Goal: Transaction & Acquisition: Purchase product/service

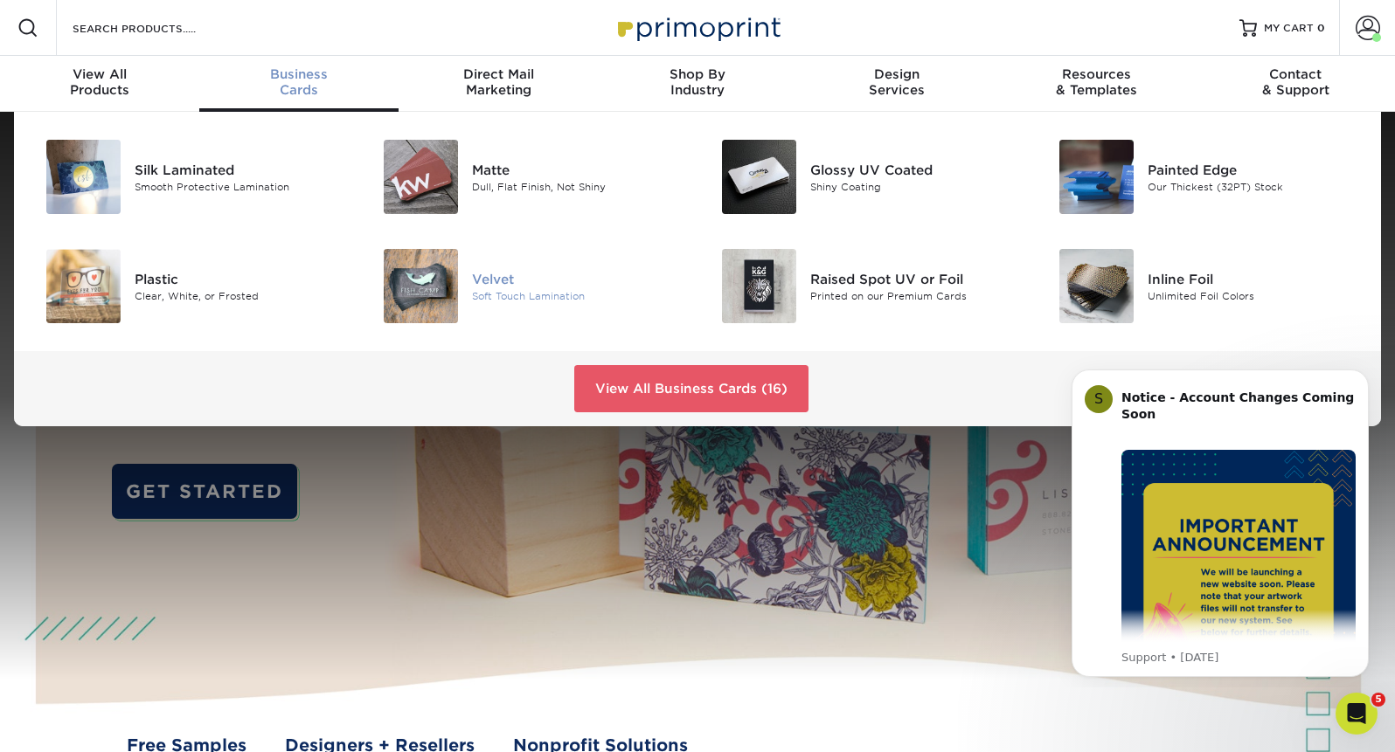
click at [496, 270] on div "Velvet" at bounding box center [578, 278] width 212 height 19
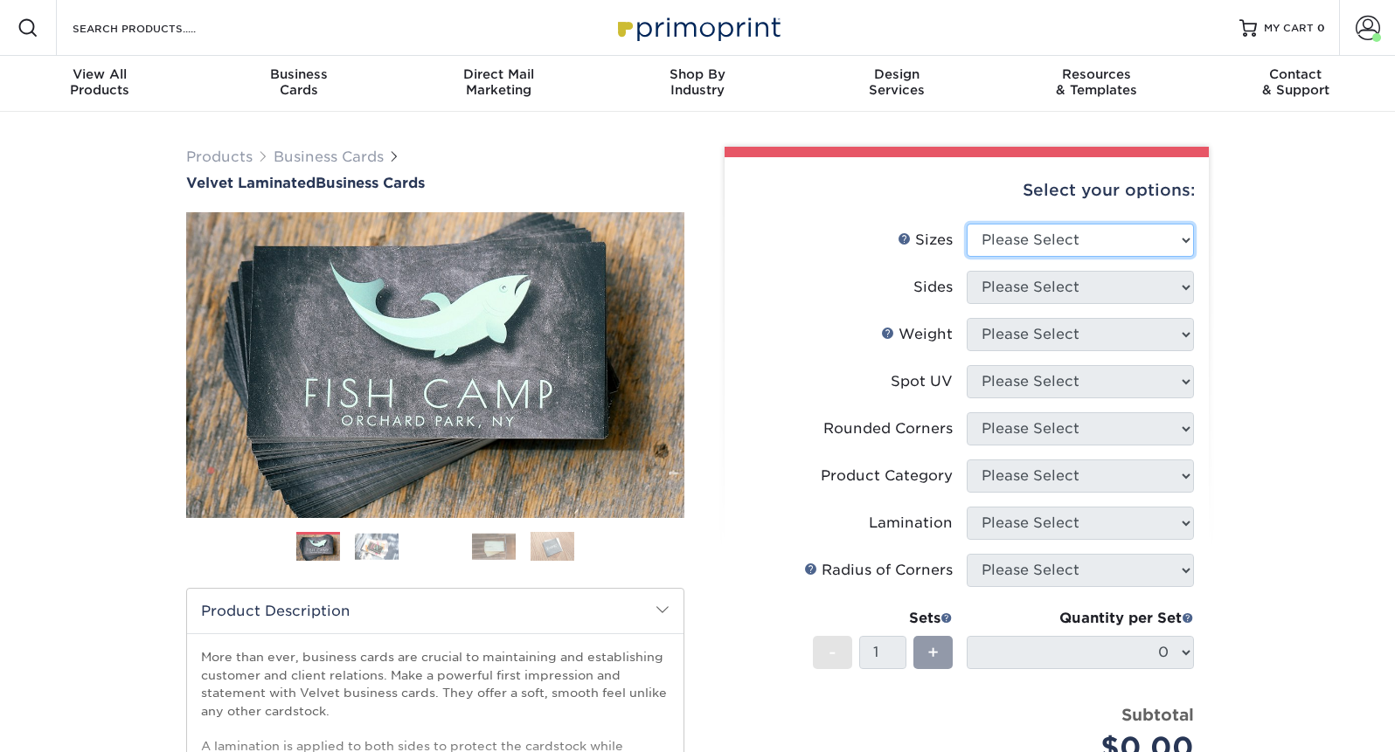
click at [1043, 227] on select "Please Select 1.5" x 3.5" - Mini 1.75" x 3.5" - Mini 2" x 2" - Square 2" x 3" -…" at bounding box center [1080, 240] width 227 height 33
select select "2.00x3.50"
click at [967, 224] on select "Please Select 1.5" x 3.5" - Mini 1.75" x 3.5" - Mini 2" x 2" - Square 2" x 3" -…" at bounding box center [1080, 240] width 227 height 33
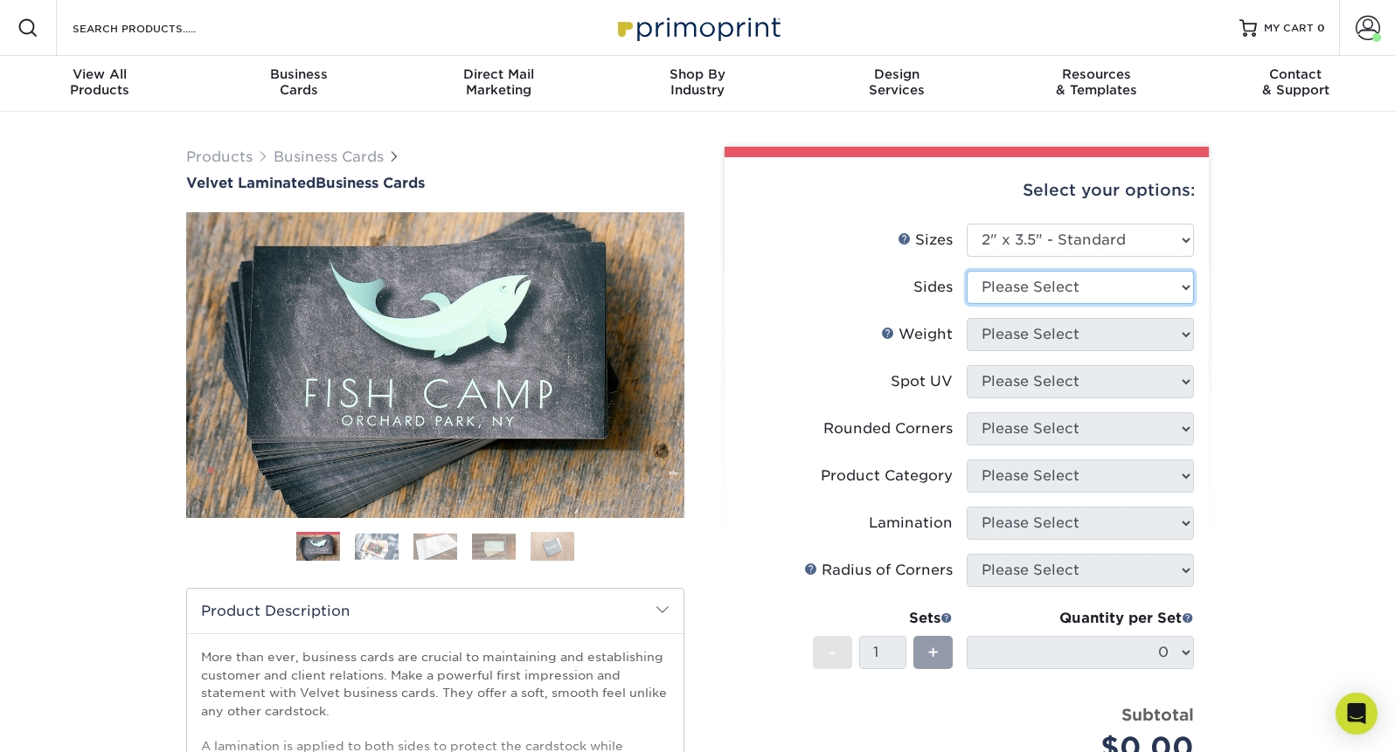
click at [1023, 290] on select "Please Select Print Both Sides Print Front Only" at bounding box center [1080, 287] width 227 height 33
select select "13abbda7-1d64-4f25-8bb2-c179b224825d"
click at [967, 271] on select "Please Select Print Both Sides Print Front Only" at bounding box center [1080, 287] width 227 height 33
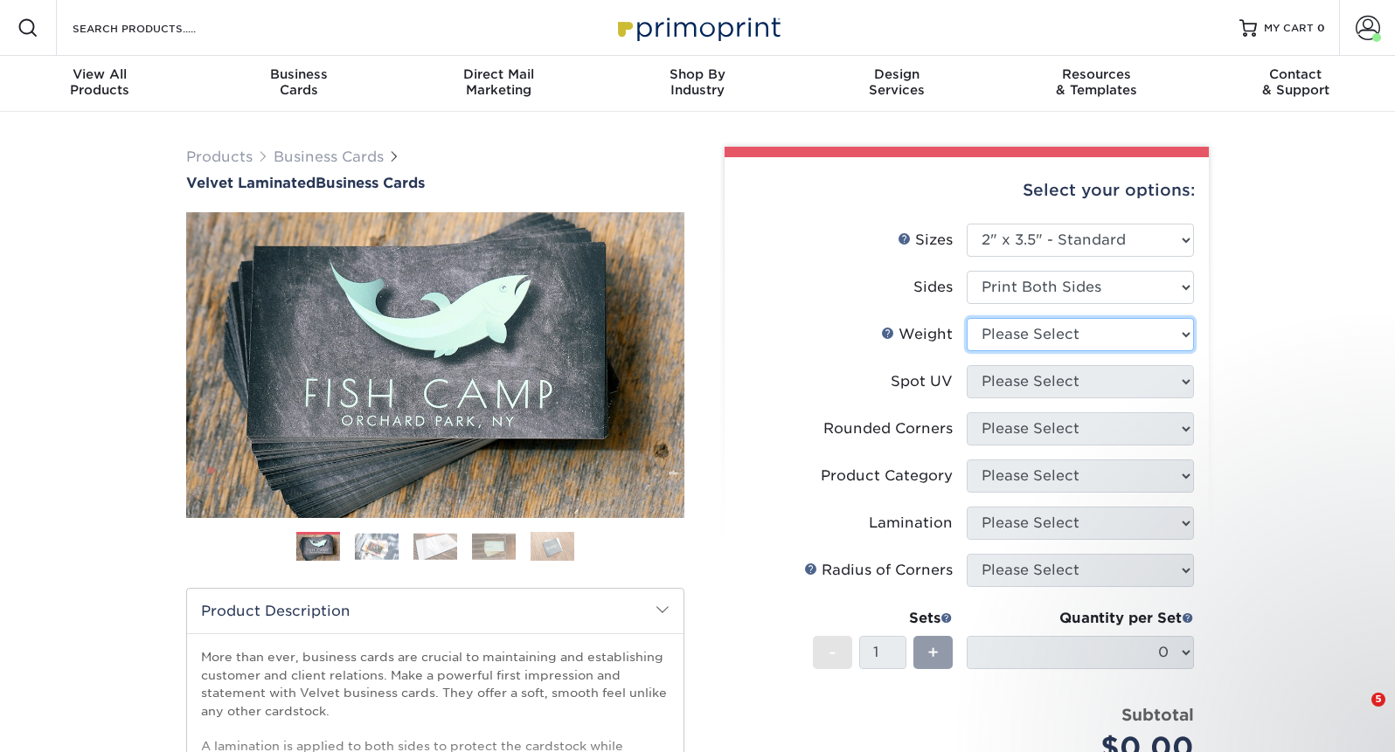
click at [1030, 329] on select "Please Select 16PT" at bounding box center [1080, 334] width 227 height 33
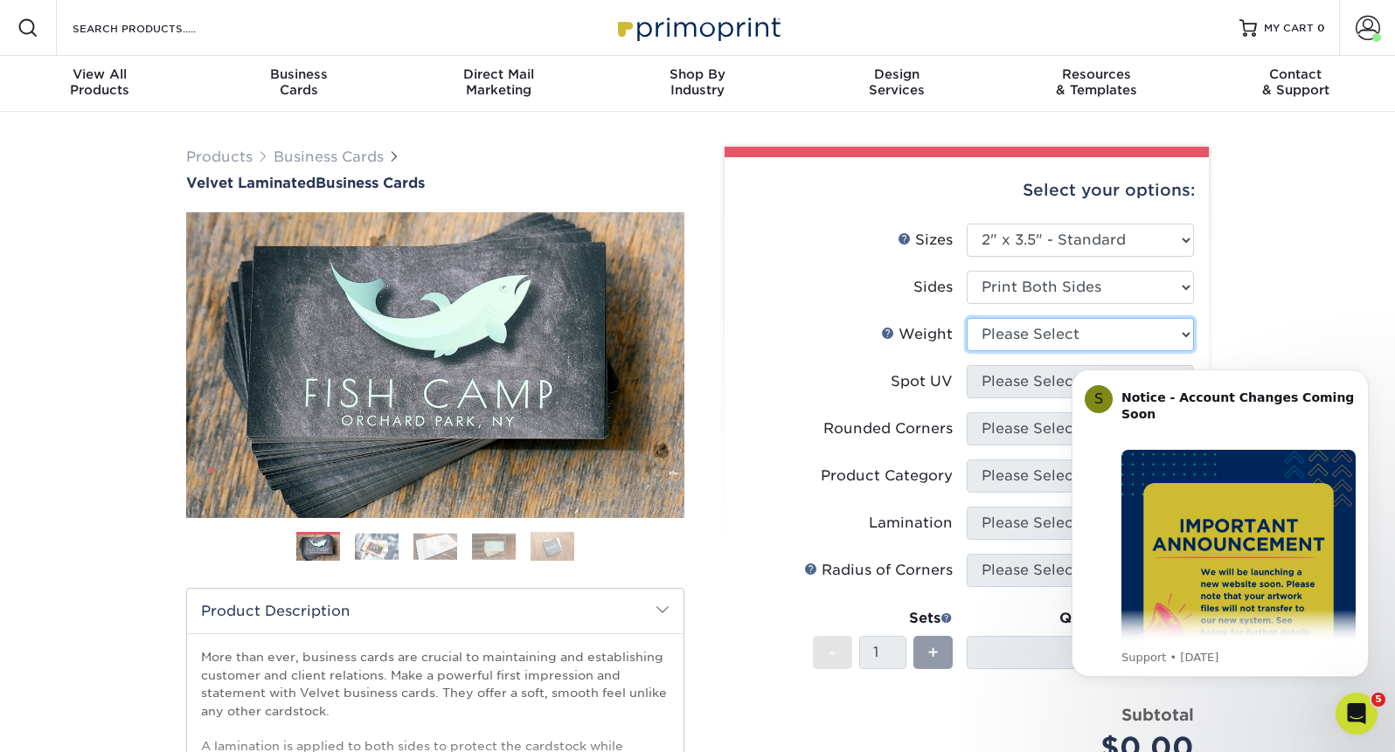
select select "16PT"
click at [967, 318] on select "Please Select 16PT" at bounding box center [1080, 334] width 227 height 33
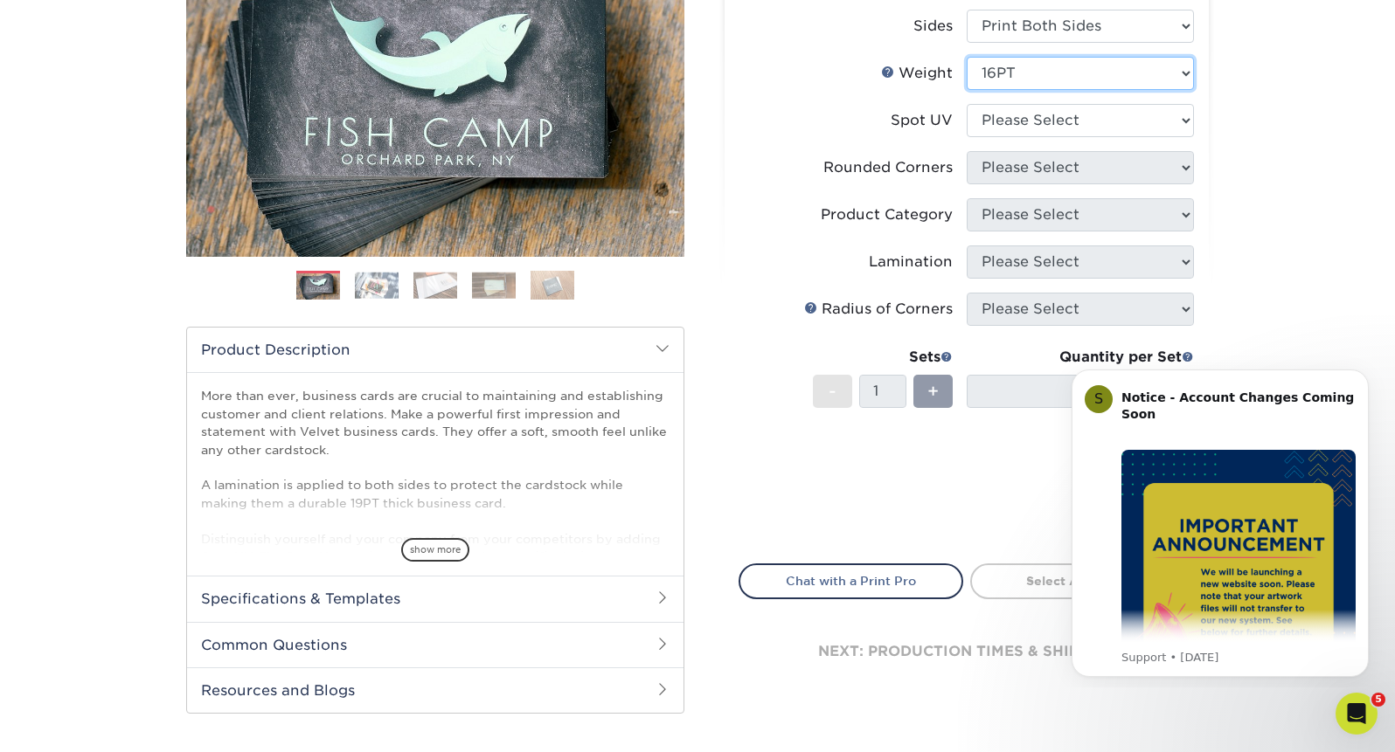
scroll to position [260, 0]
click at [1023, 120] on select "Please Select No Spot UV Front and Back (Both Sides) Front Only Back Only" at bounding box center [1080, 121] width 227 height 33
select select "3"
click at [967, 105] on select "Please Select No Spot UV Front and Back (Both Sides) Front Only Back Only" at bounding box center [1080, 121] width 227 height 33
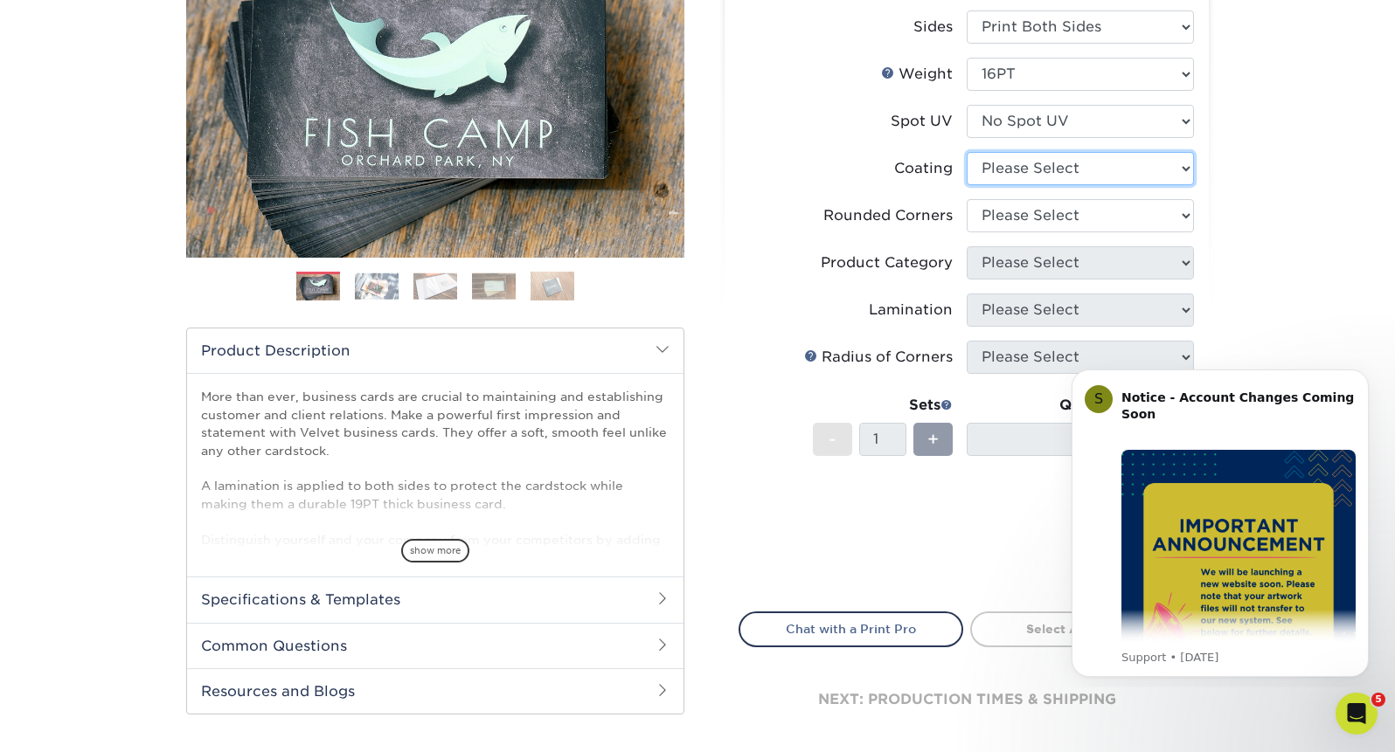
click at [1009, 184] on select at bounding box center [1080, 168] width 227 height 33
select select "3e7618de-abca-4bda-9f97-8b9129e913d8"
click at [967, 152] on select at bounding box center [1080, 168] width 227 height 33
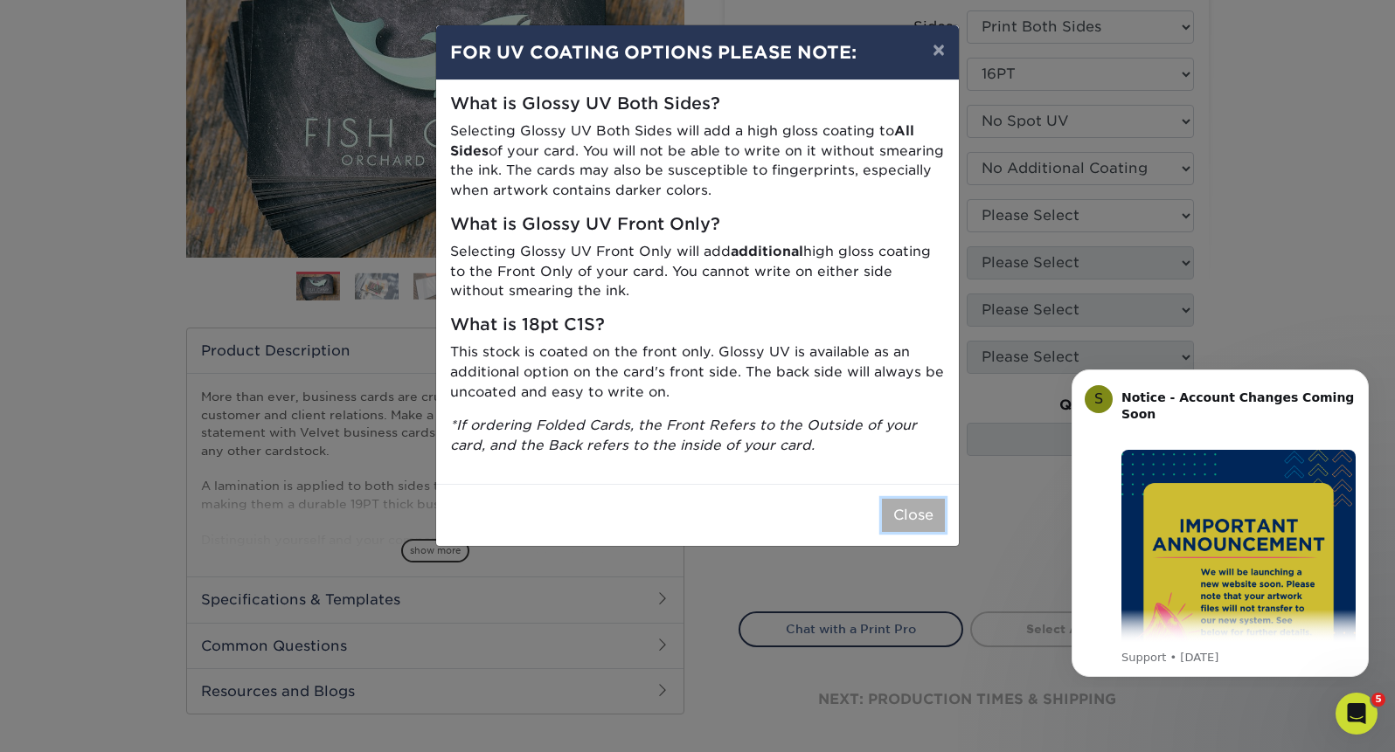
click at [905, 509] on button "Close" at bounding box center [913, 515] width 63 height 33
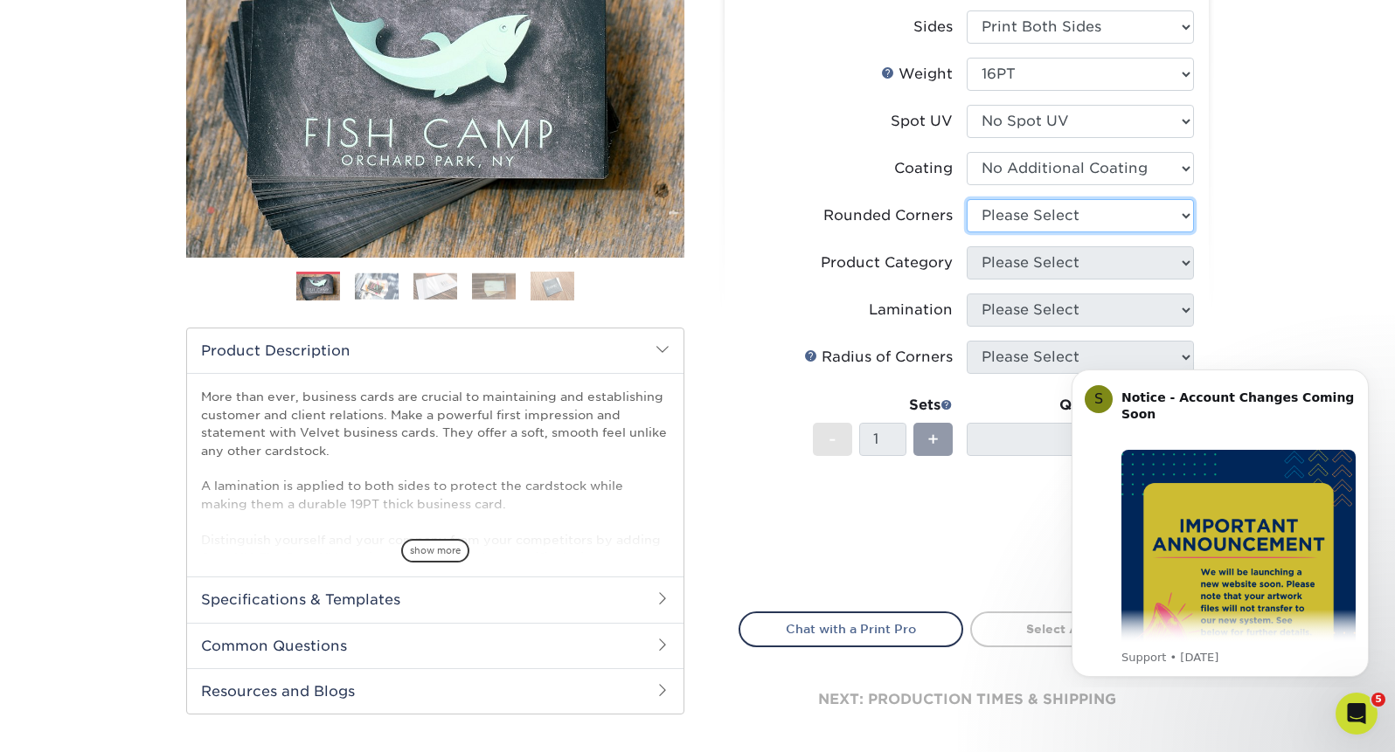
click at [1071, 216] on select "Please Select Yes - Round 2 Corners Yes - Round 4 Corners No" at bounding box center [1080, 215] width 227 height 33
select select "0"
click at [967, 199] on select "Please Select Yes - Round 2 Corners Yes - Round 4 Corners No" at bounding box center [1080, 215] width 227 height 33
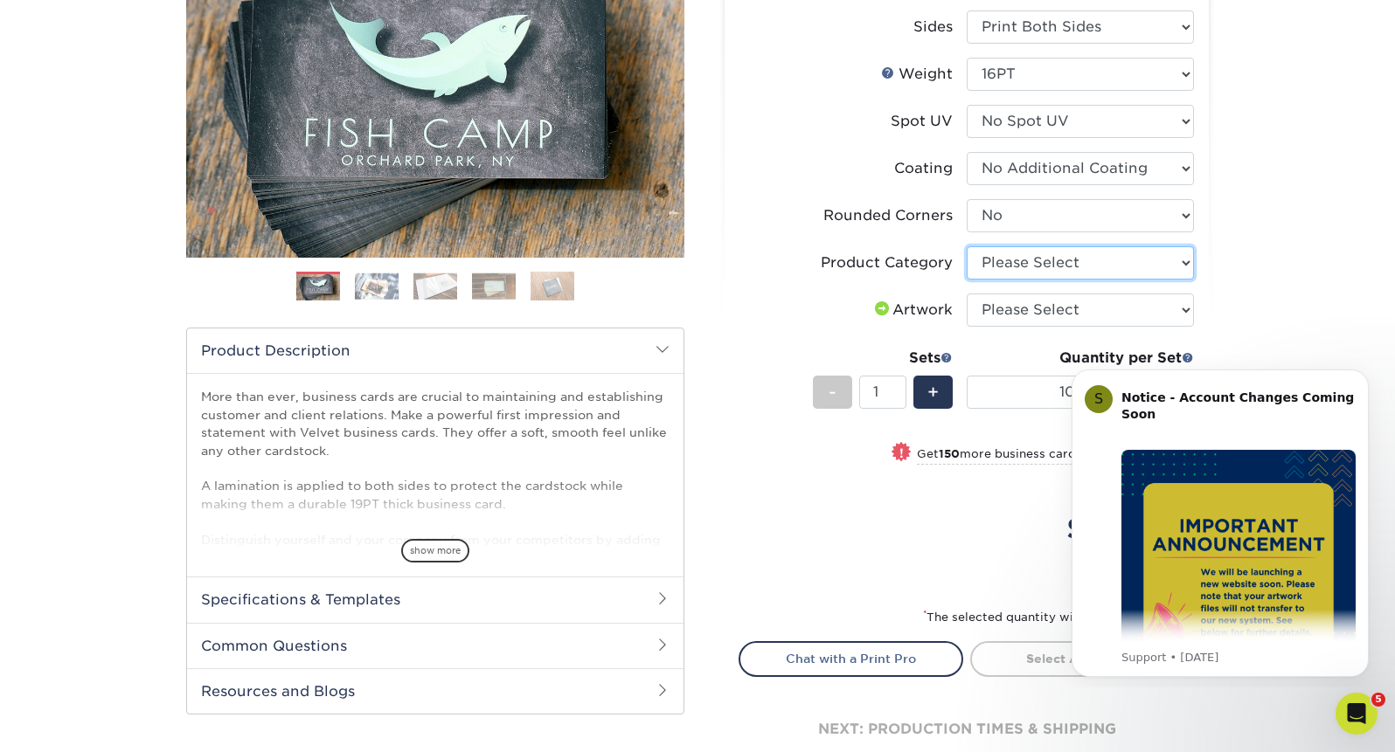
click at [1113, 261] on select "Please Select Business Cards" at bounding box center [1080, 262] width 227 height 33
click at [967, 246] on select "Please Select Business Cards" at bounding box center [1080, 262] width 227 height 33
drag, startPoint x: 1113, startPoint y: 261, endPoint x: 1080, endPoint y: 274, distance: 34.9
click at [1080, 274] on select "Please Select Business Cards" at bounding box center [1080, 262] width 227 height 33
select select "3b5148f1-0588-4f88-a218-97bcfdce65c1"
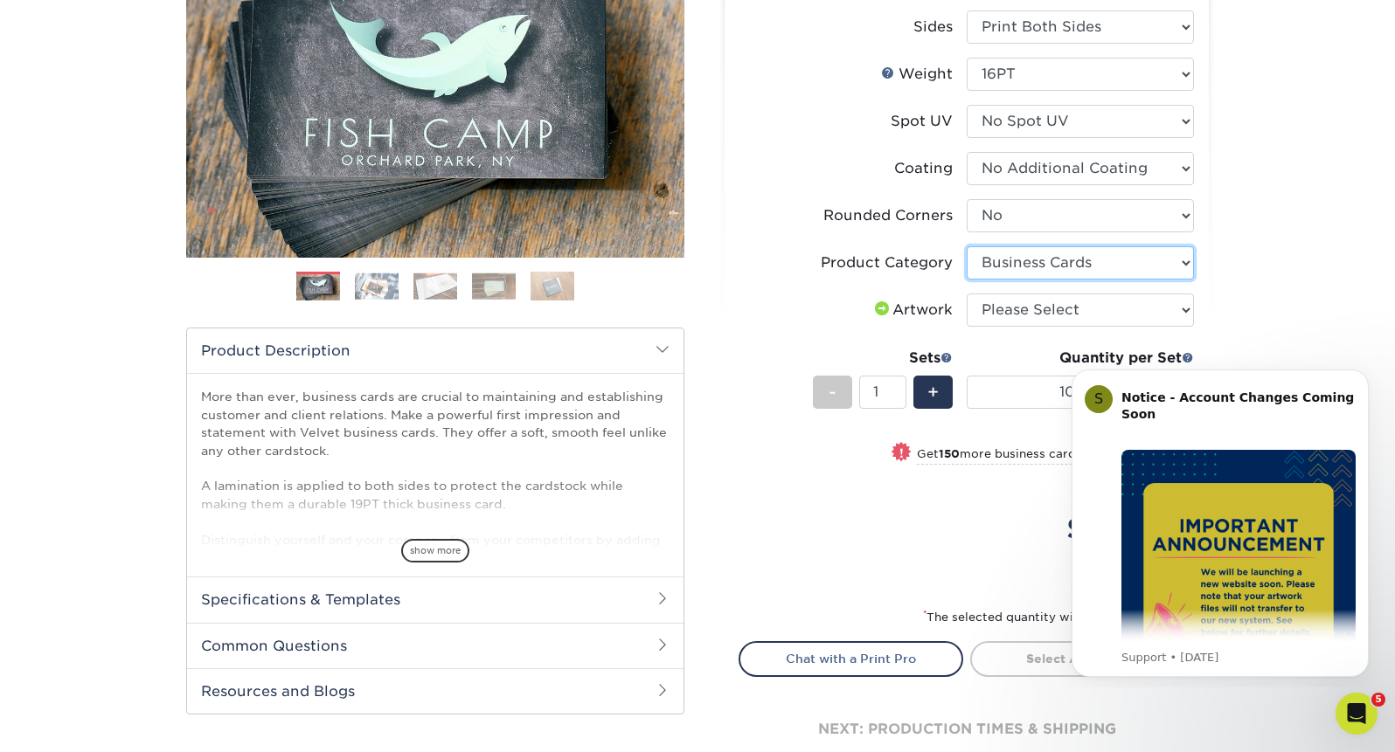
click at [967, 246] on select "Please Select Business Cards" at bounding box center [1080, 262] width 227 height 33
click at [1035, 305] on select "Please Select I will upload files I need a design - $100" at bounding box center [1080, 310] width 227 height 33
select select "upload"
click at [967, 294] on select "Please Select I will upload files I need a design - $100" at bounding box center [1080, 310] width 227 height 33
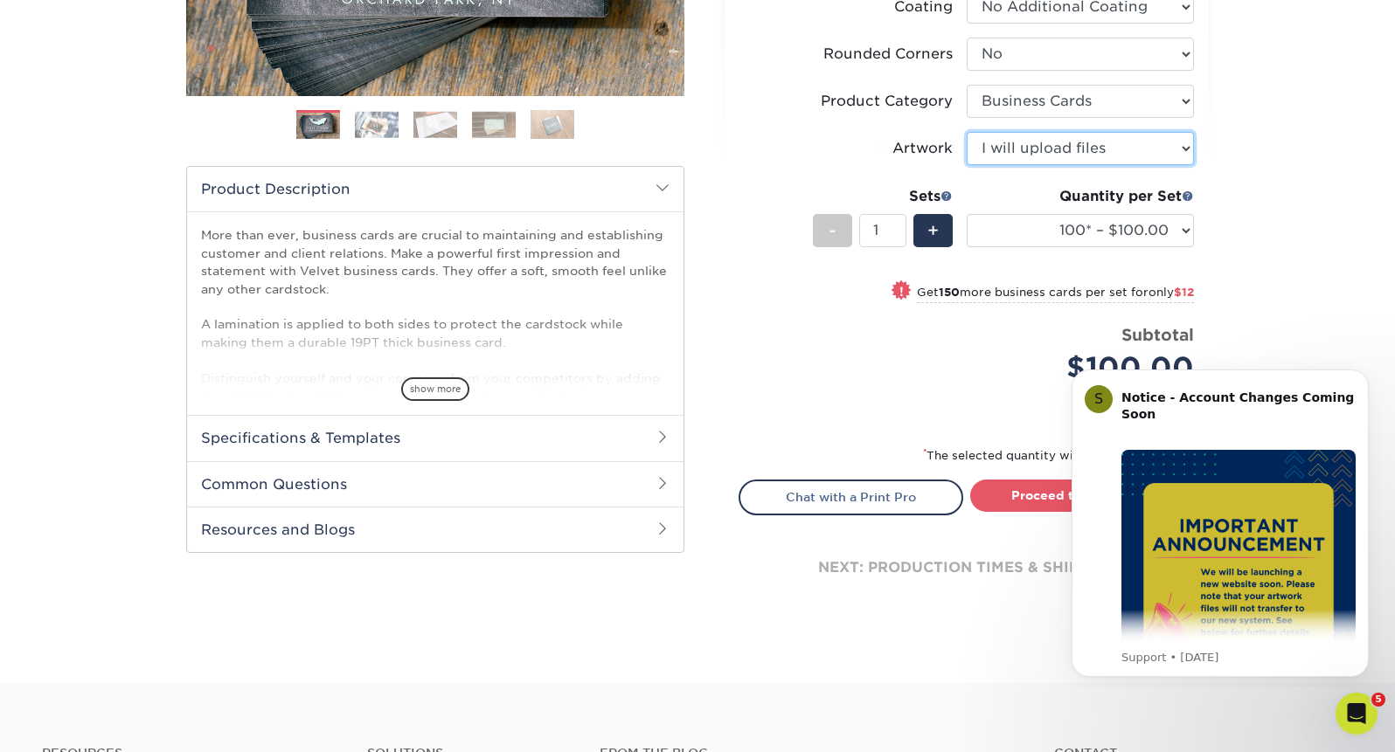
scroll to position [458, 0]
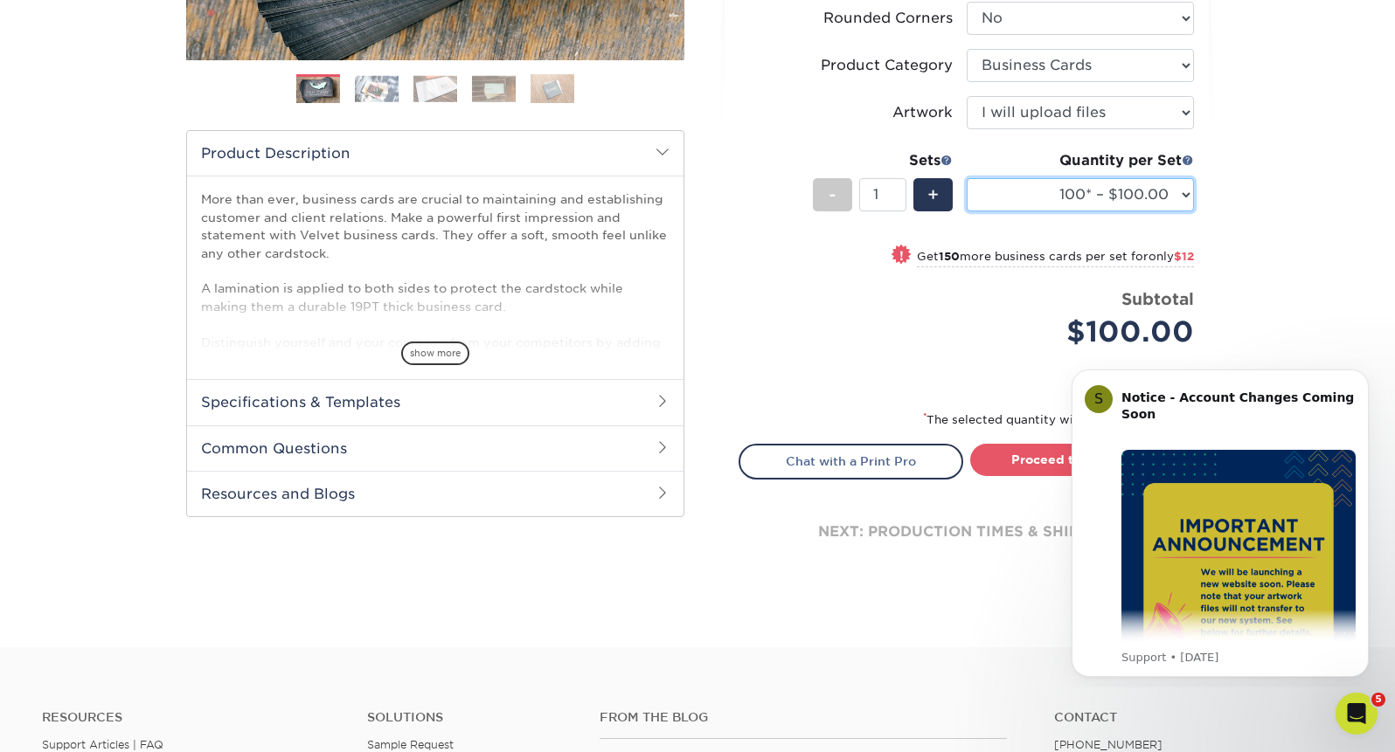
click at [1086, 191] on select "100* – $100.00 250* – $112.00 500 – $120.00 1000 – $156.00 2500 – $307.00 5000 …" at bounding box center [1080, 194] width 227 height 33
select select "250* – $112.00"
click at [967, 178] on select "100* – $100.00 250* – $112.00 500 – $120.00 1000 – $156.00 2500 – $307.00 5000 …" at bounding box center [1080, 194] width 227 height 33
click at [936, 186] on span "+" at bounding box center [932, 195] width 11 height 26
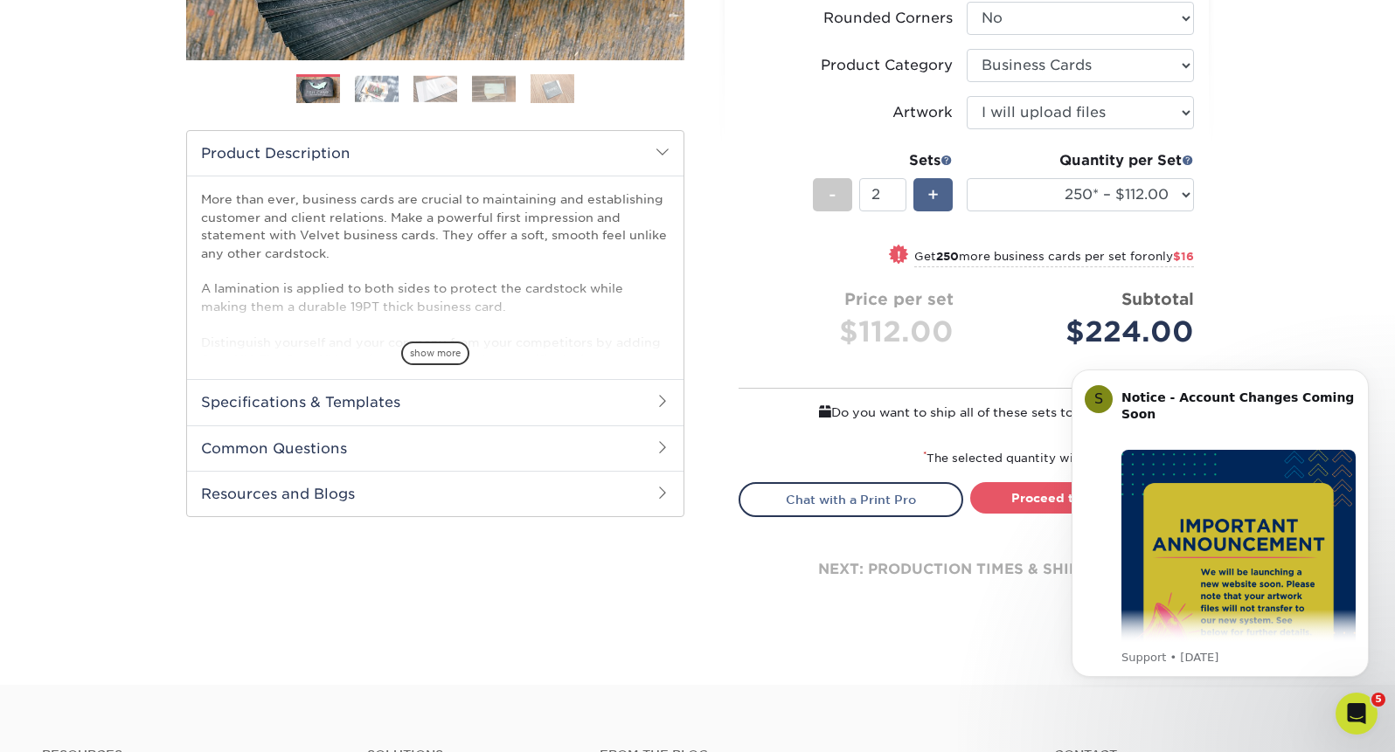
click at [936, 186] on span "+" at bounding box center [932, 195] width 11 height 26
type input "3"
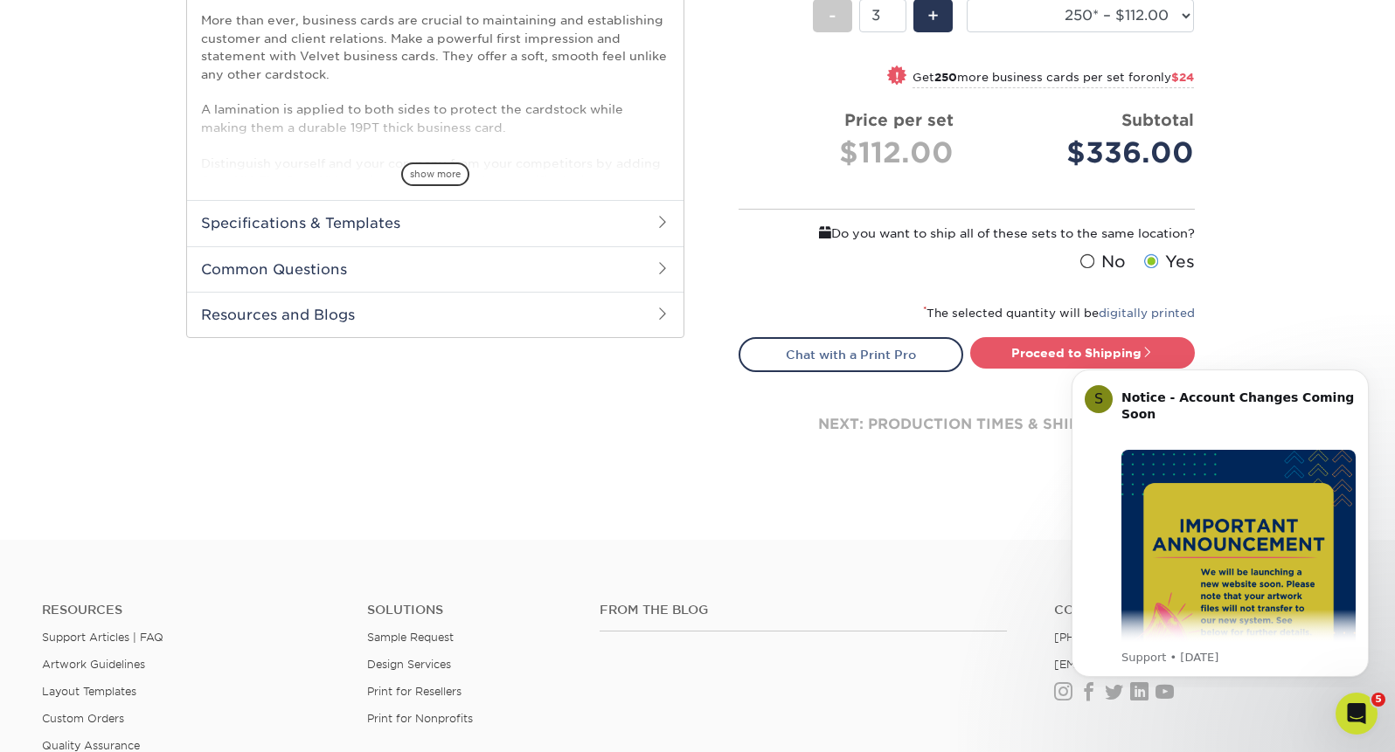
scroll to position [670, 0]
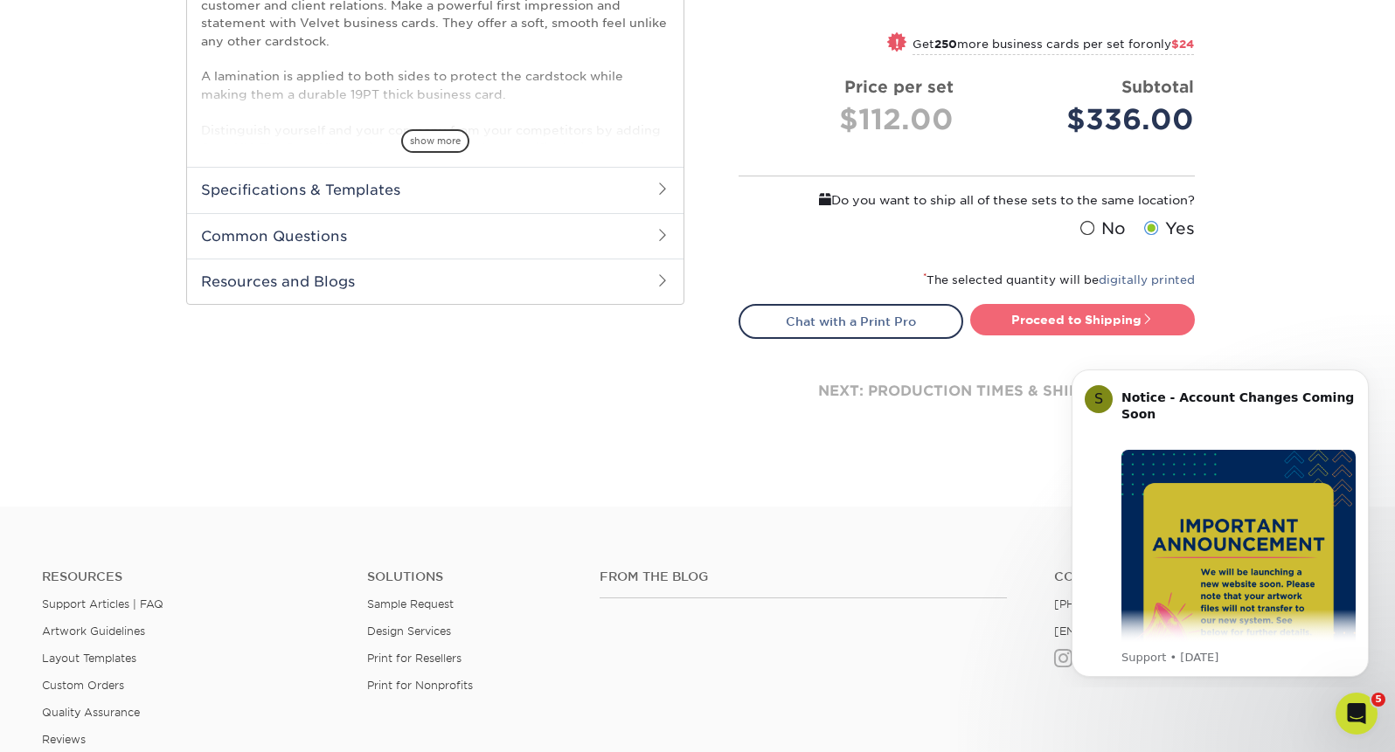
click at [1071, 323] on link "Proceed to Shipping" at bounding box center [1082, 319] width 225 height 31
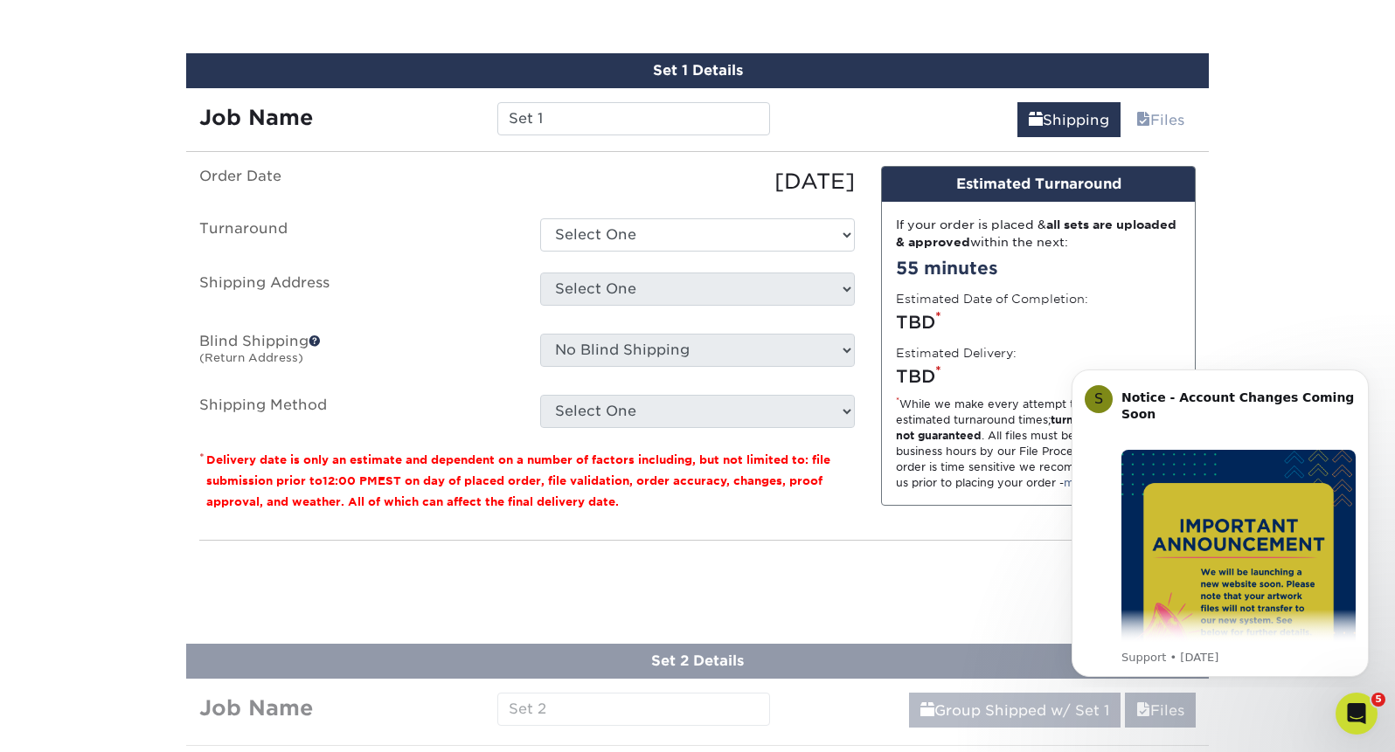
scroll to position [1021, 0]
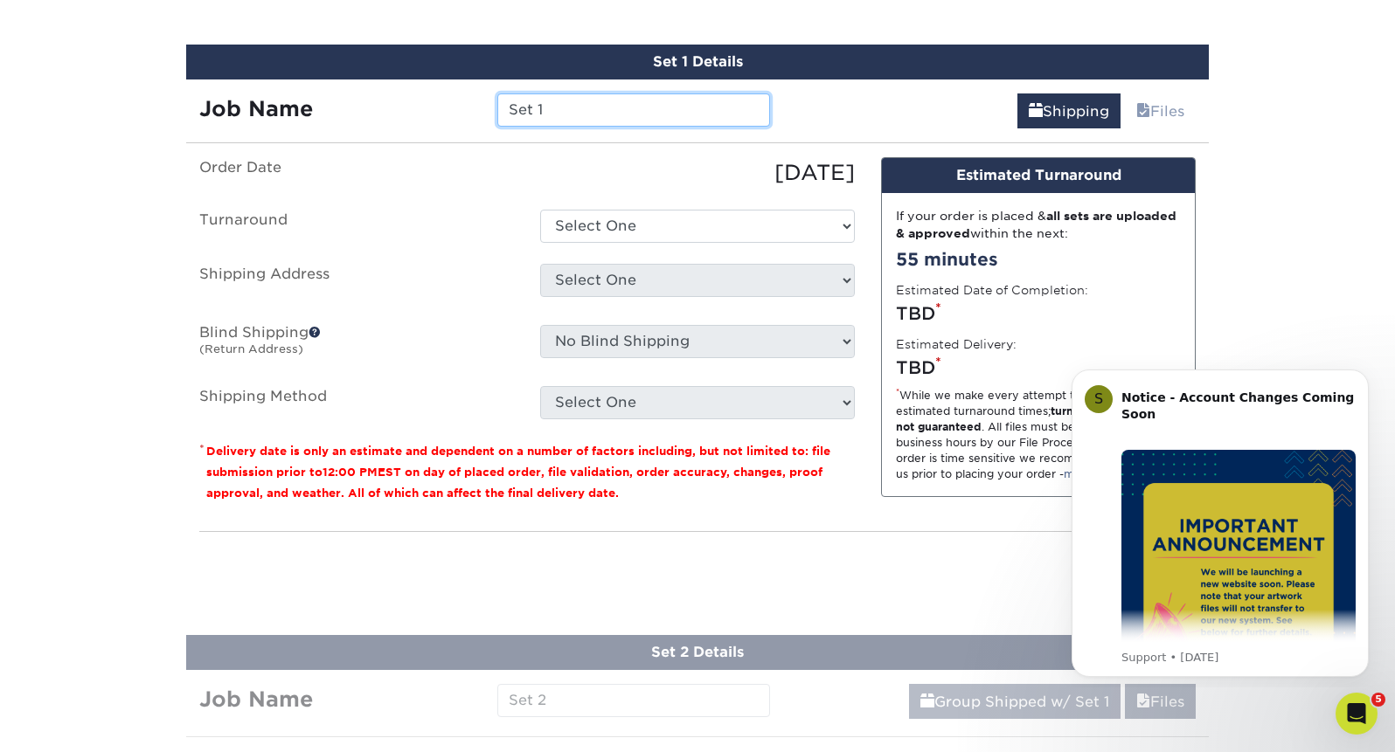
drag, startPoint x: 558, startPoint y: 109, endPoint x: 467, endPoint y: 101, distance: 91.2
click at [467, 101] on div "Job Name Set 1" at bounding box center [484, 110] width 597 height 33
paste input "[PERSON_NAME]"
type input "[PERSON_NAME]"
drag, startPoint x: 484, startPoint y: 172, endPoint x: 547, endPoint y: 180, distance: 63.4
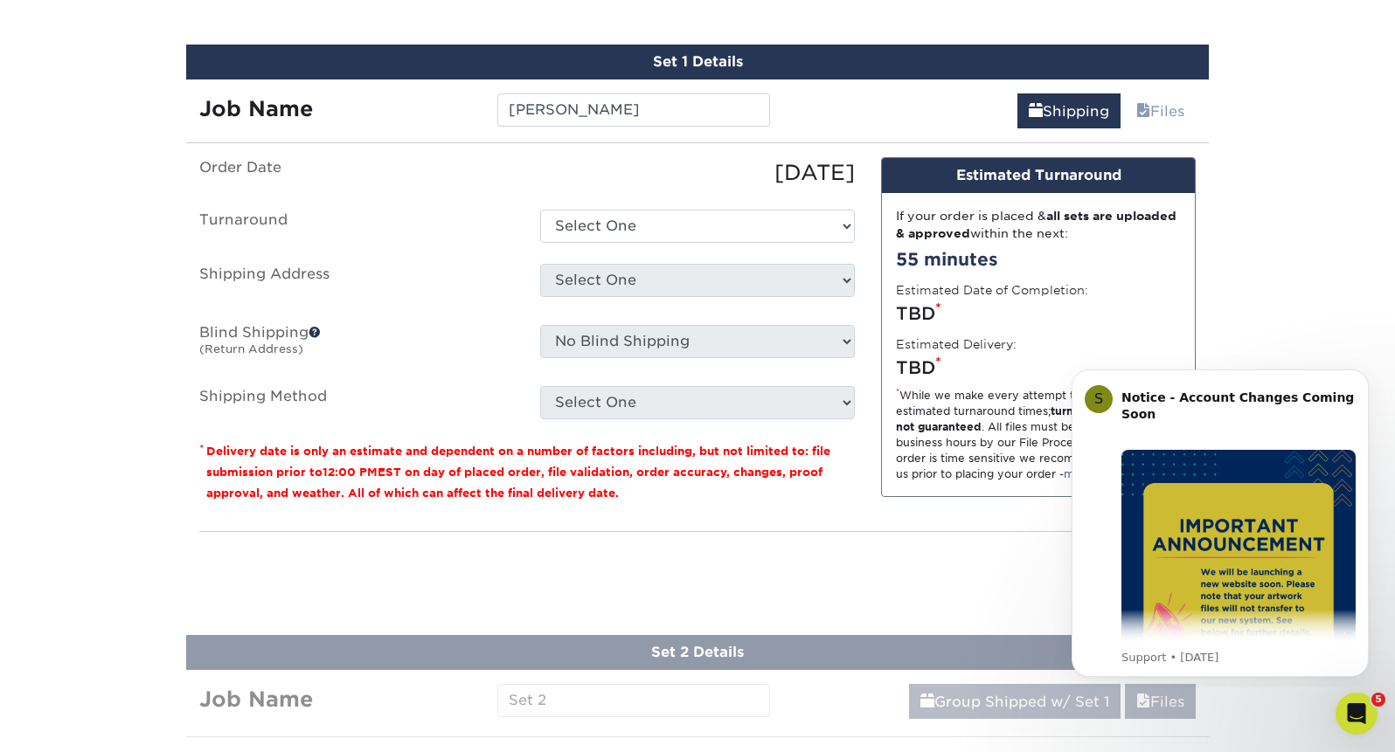
click at [484, 172] on label "Order Date" at bounding box center [356, 172] width 341 height 31
click at [641, 215] on select "Select One 2-4 Business Days 2 Day Next Business Day" at bounding box center [697, 226] width 315 height 33
select select "b1f96aa8-67f1-4e93-8800-3663dc6eb9ce"
click at [540, 210] on select "Select One 2-4 Business Days 2 Day Next Business Day" at bounding box center [697, 226] width 315 height 33
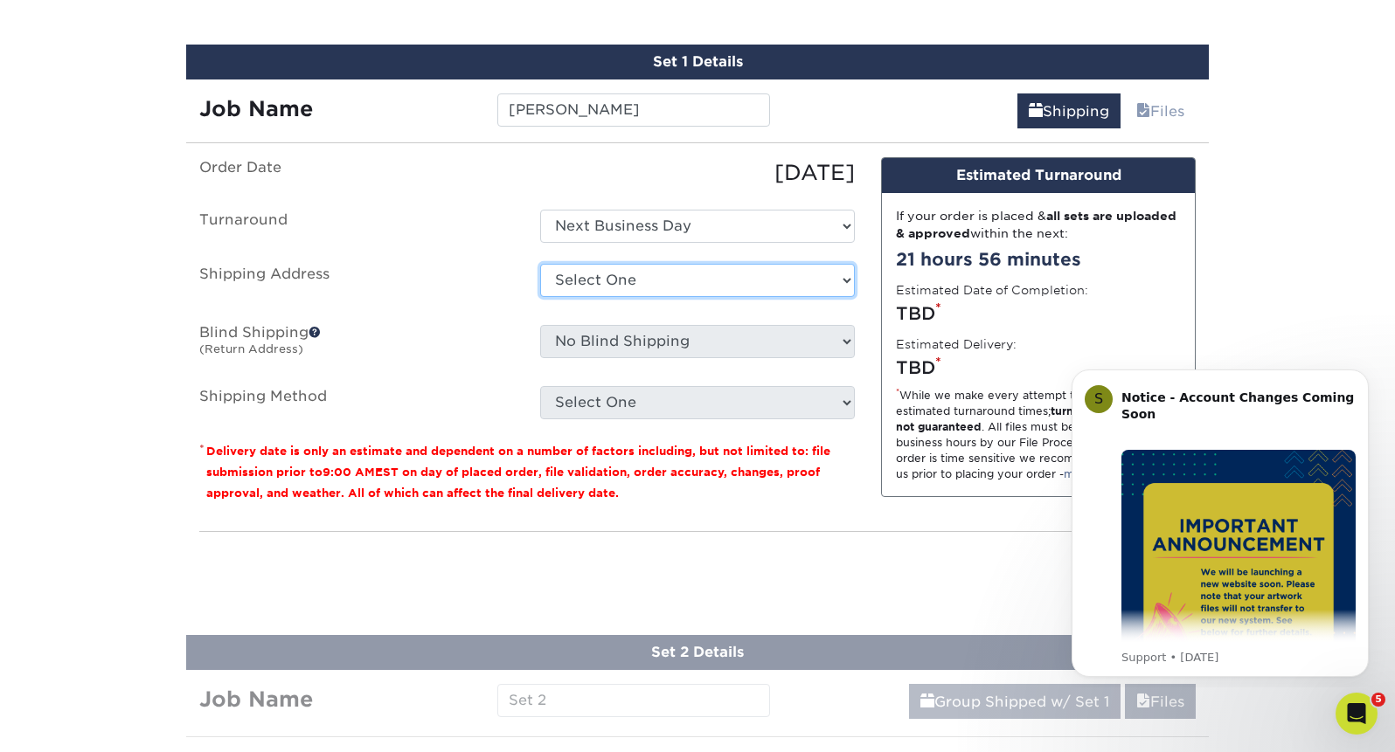
click at [606, 281] on select "Select One [PERSON_NAME] Office Machines Company [PERSON_NAME] + Add New Address" at bounding box center [697, 280] width 315 height 33
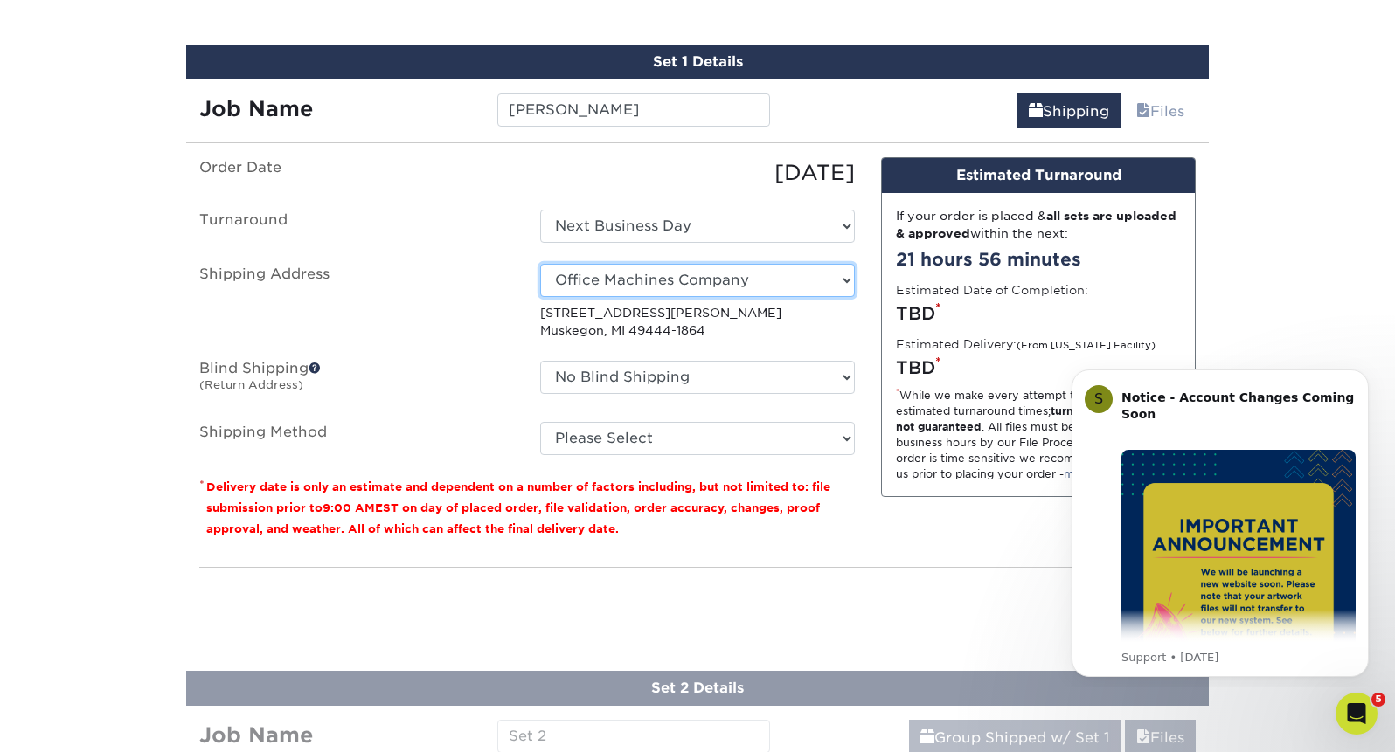
click at [774, 277] on select "Select One [PERSON_NAME] Office Machines Company [PERSON_NAME] + Add New Address" at bounding box center [697, 280] width 315 height 33
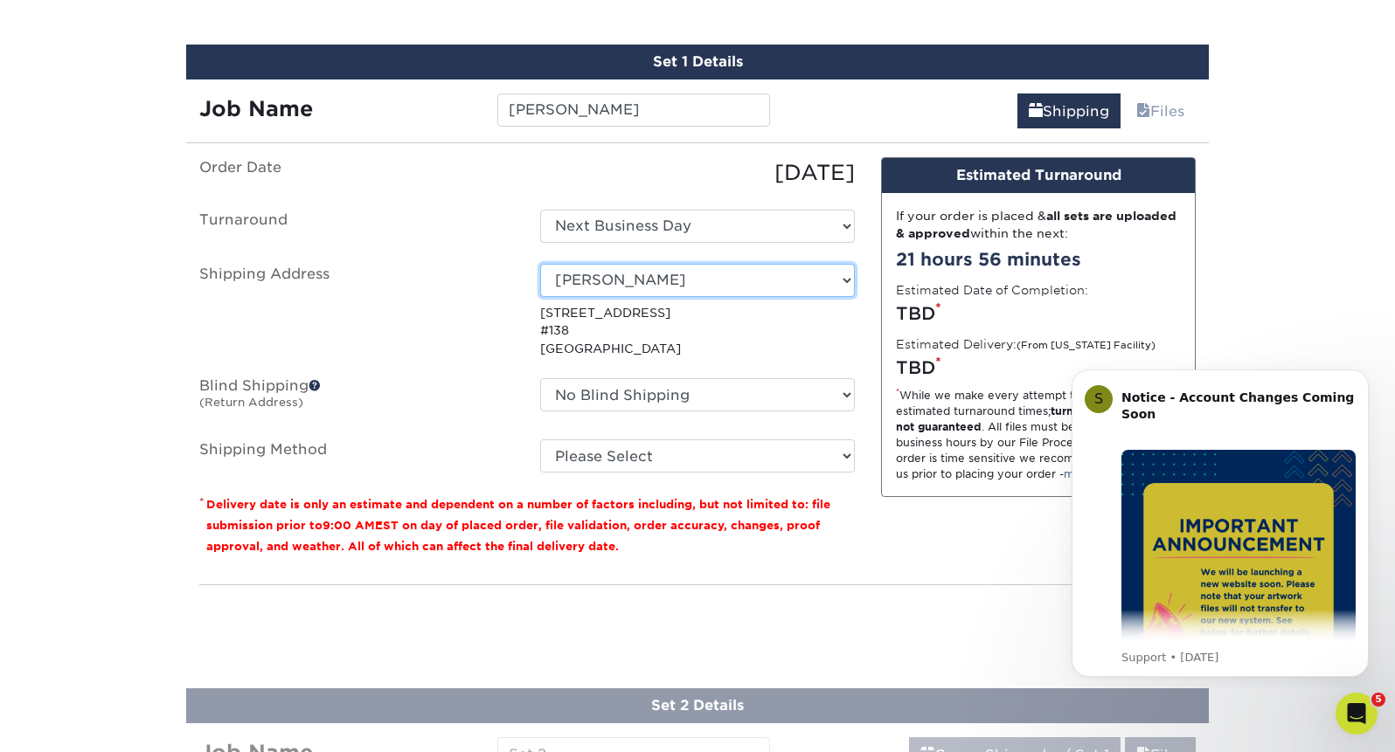
click at [807, 273] on select "Select One [PERSON_NAME] Office Machines Company [PERSON_NAME] + Add New Address" at bounding box center [697, 280] width 315 height 33
click at [810, 276] on select "Select One [PERSON_NAME] Office Machines Company [PERSON_NAME] + Add New Address" at bounding box center [697, 280] width 315 height 33
select select "newaddress"
click at [540, 264] on select "Select One [PERSON_NAME] Office Machines Company [PERSON_NAME] + Add New Address" at bounding box center [697, 280] width 315 height 33
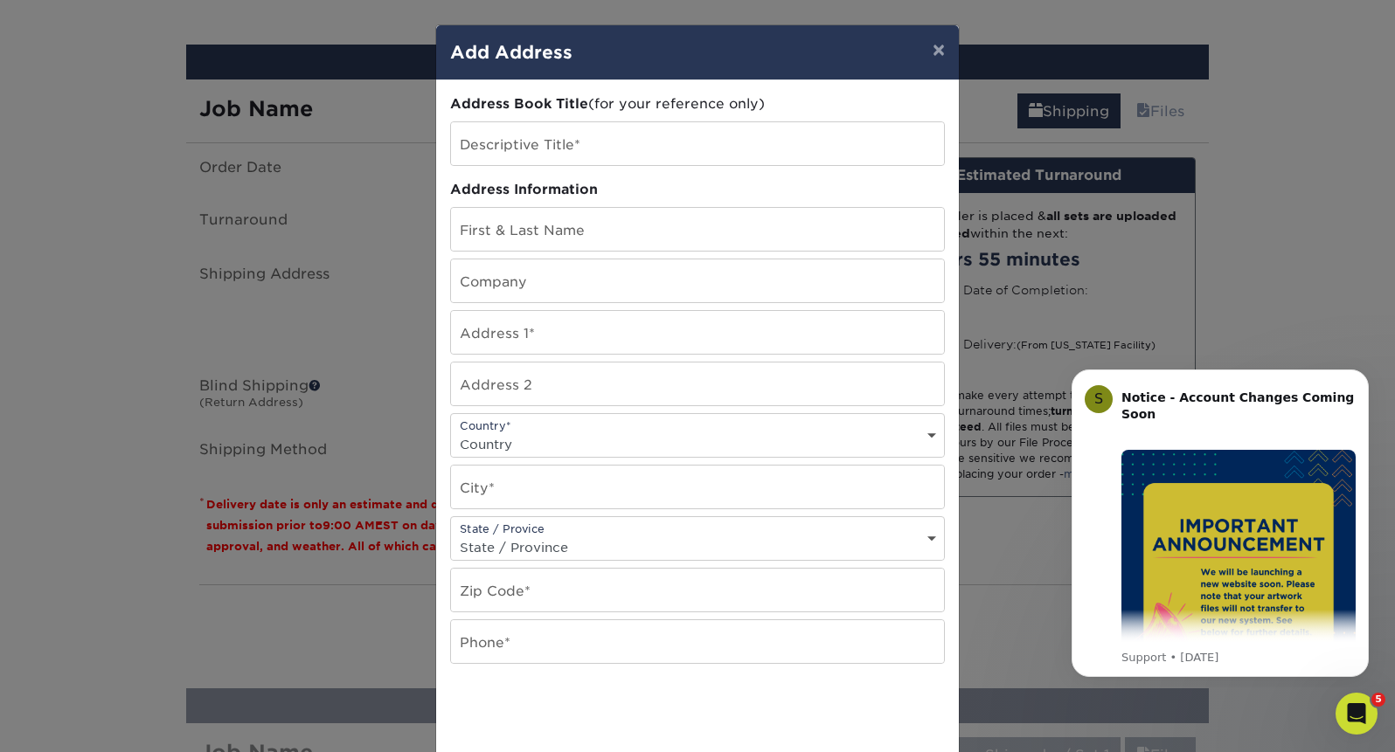
click at [317, 222] on div "× Add Address Address Book Title (for your reference only) Descriptive Title* A…" at bounding box center [697, 376] width 1395 height 752
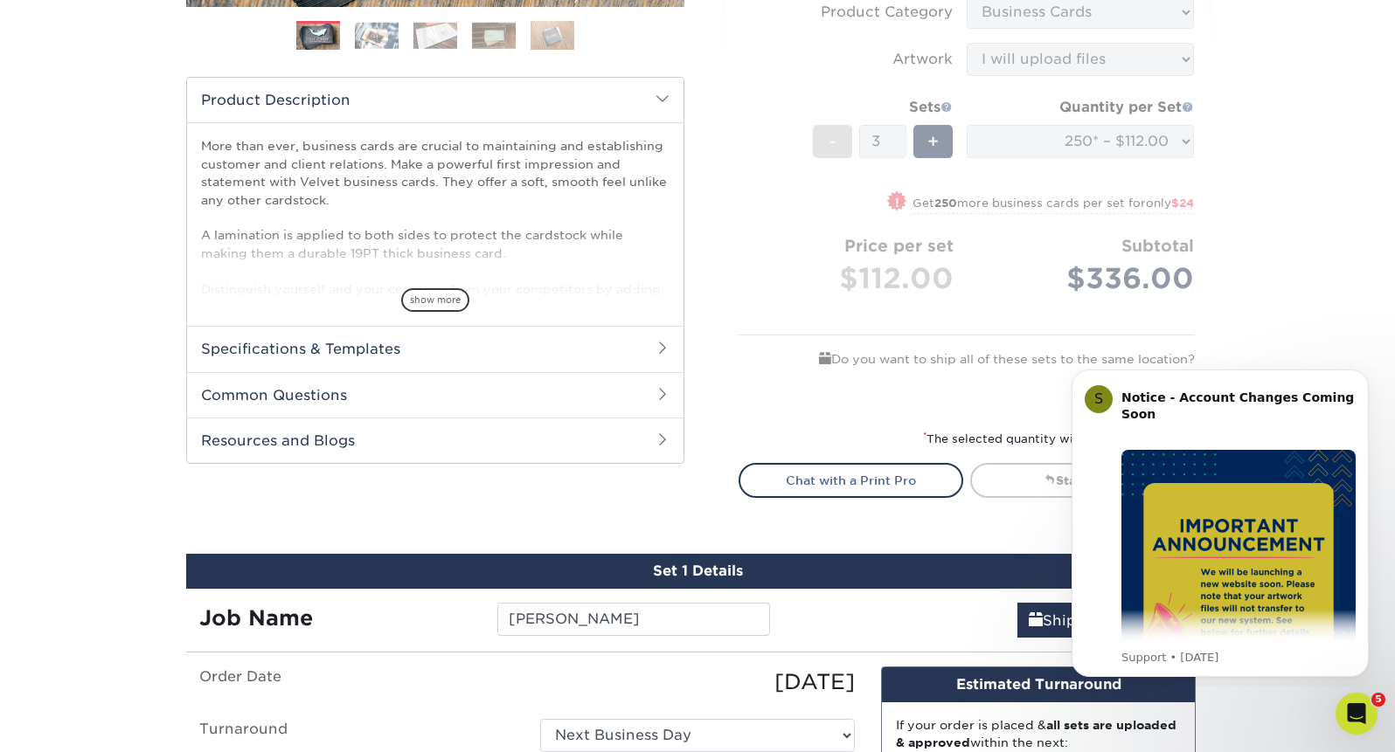
scroll to position [0, 0]
